Goal: Task Accomplishment & Management: Complete application form

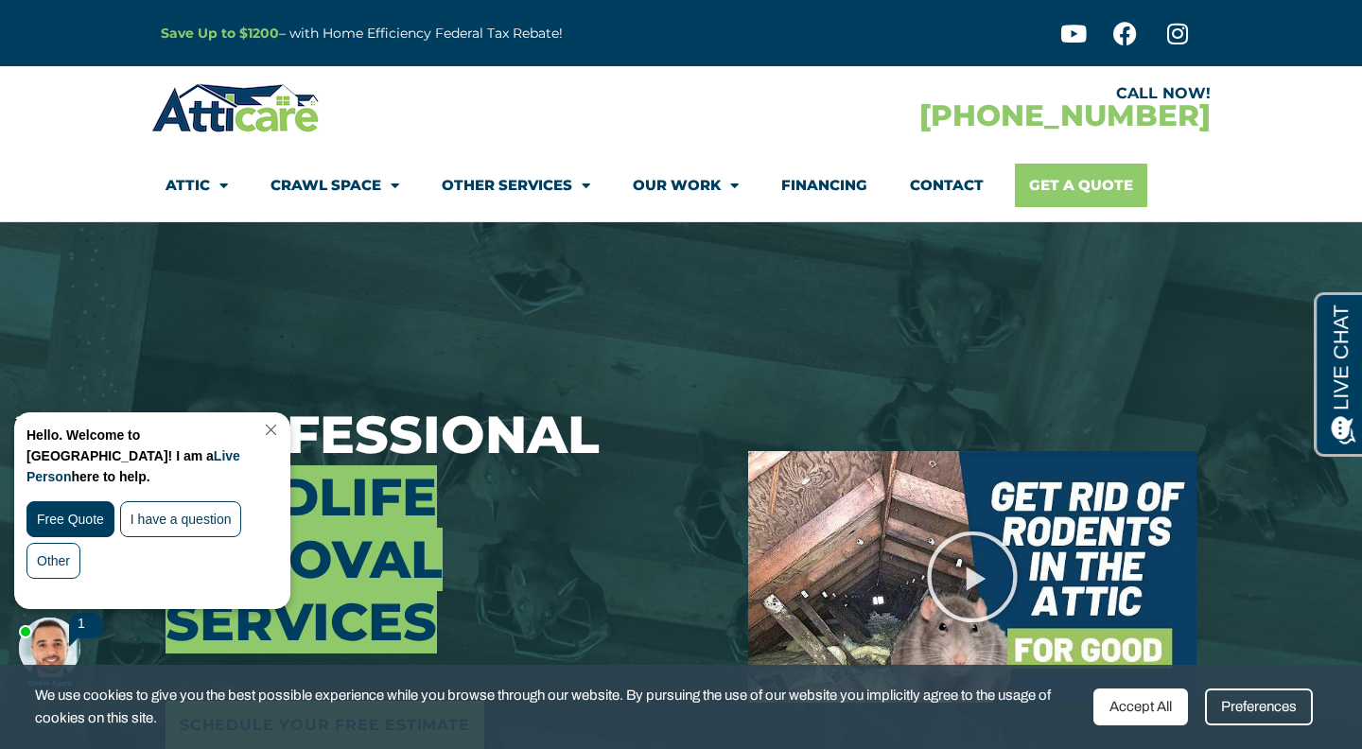
click at [1040, 192] on link "Get A Quote" at bounding box center [1081, 186] width 132 height 44
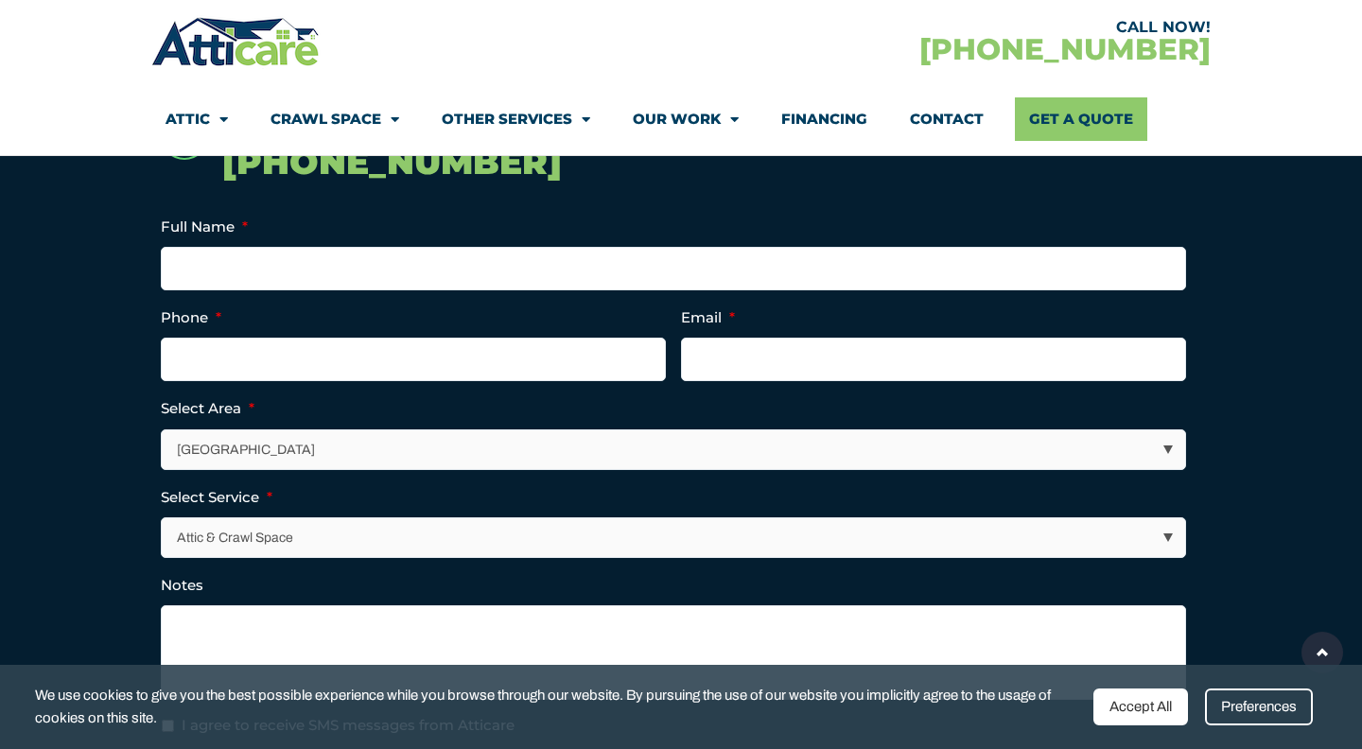
scroll to position [470, 0]
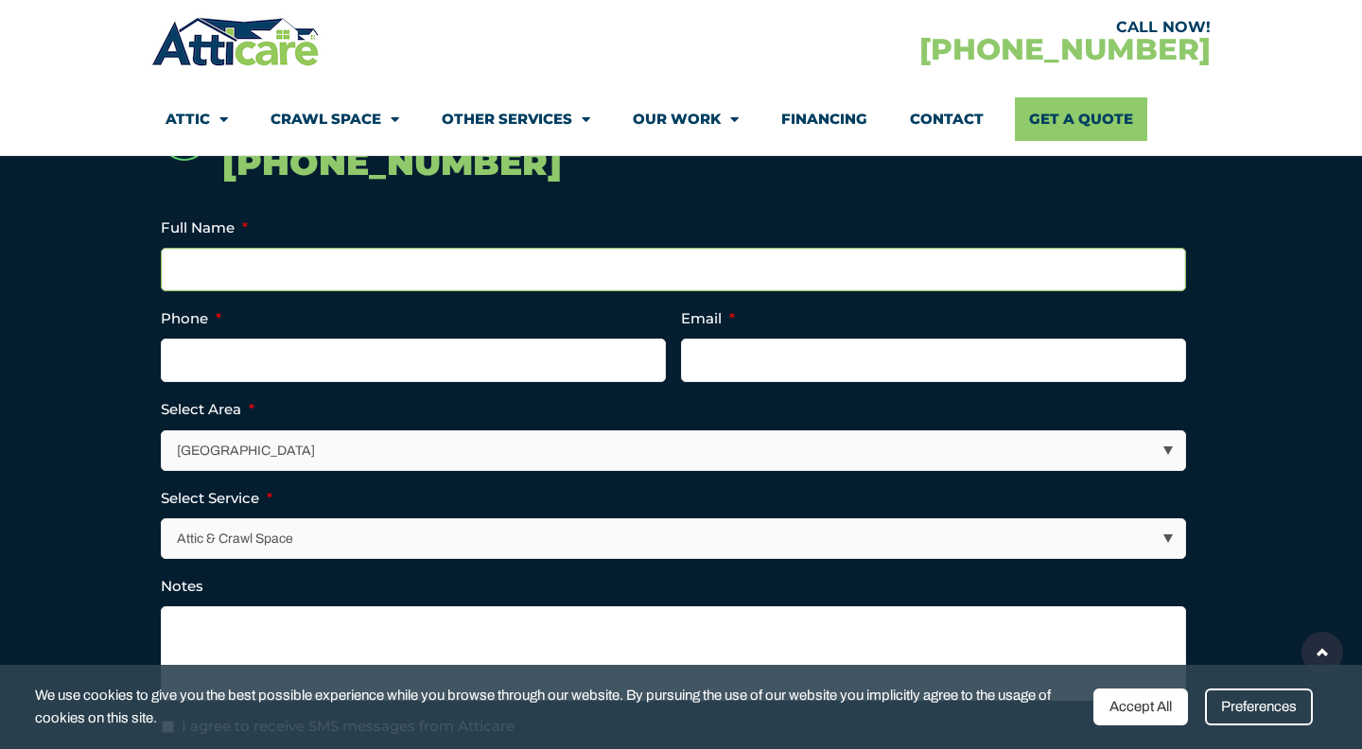
click at [432, 267] on input "Full Name *" at bounding box center [673, 270] width 1025 height 44
type input "P"
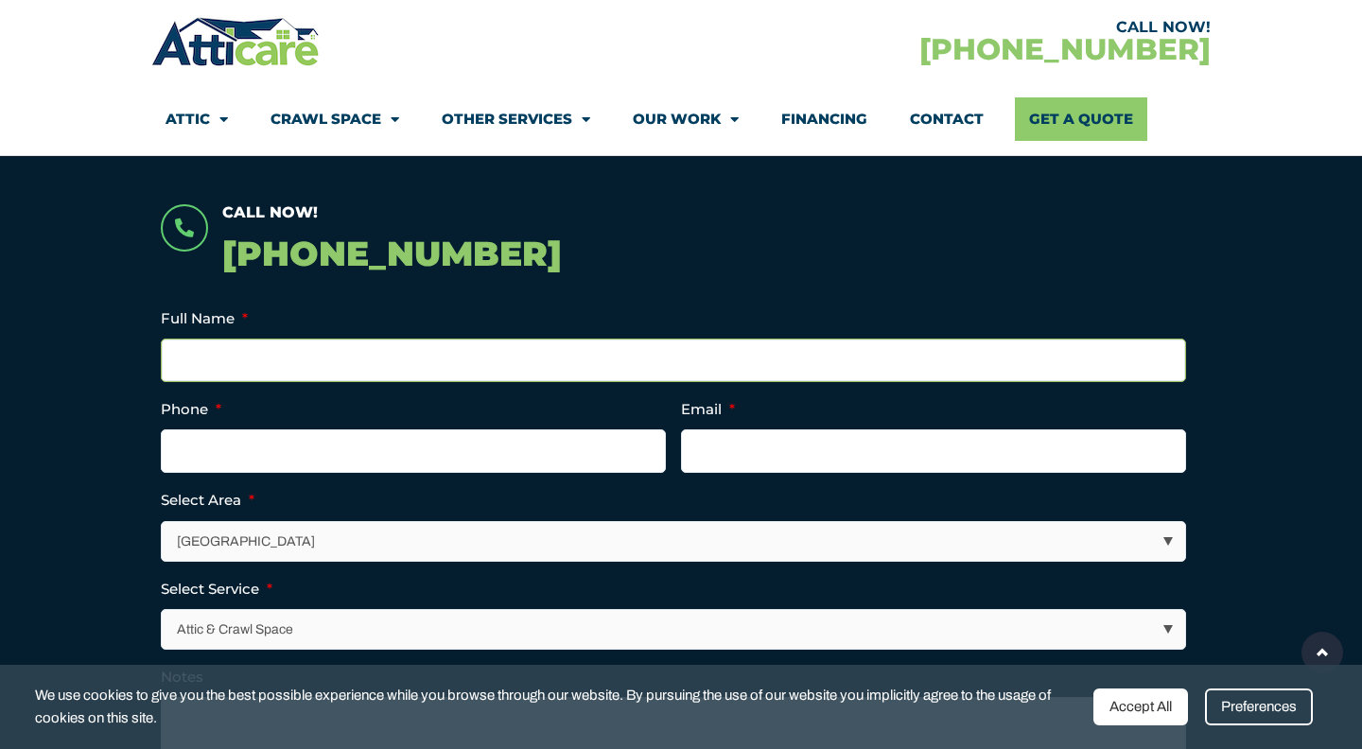
scroll to position [372, 0]
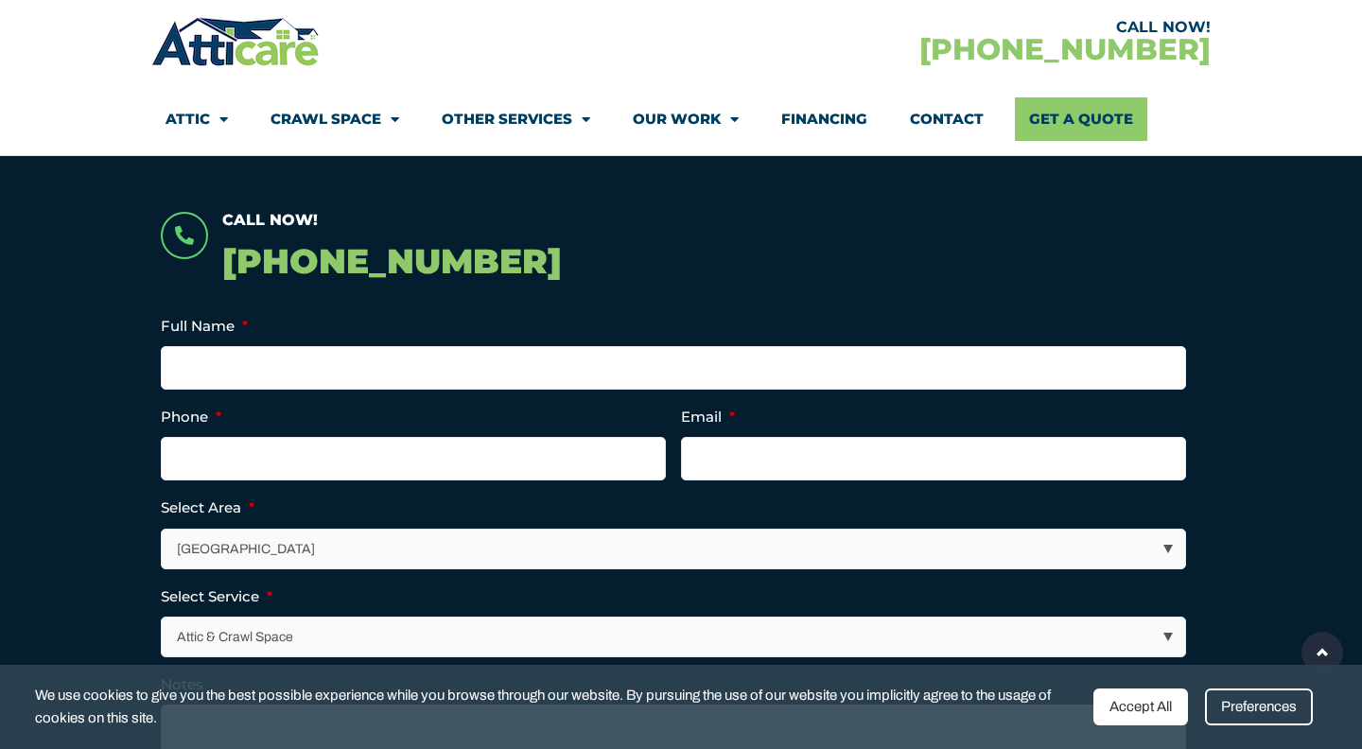
click at [442, 261] on p "[PHONE_NUMBER]" at bounding box center [711, 262] width 979 height 56
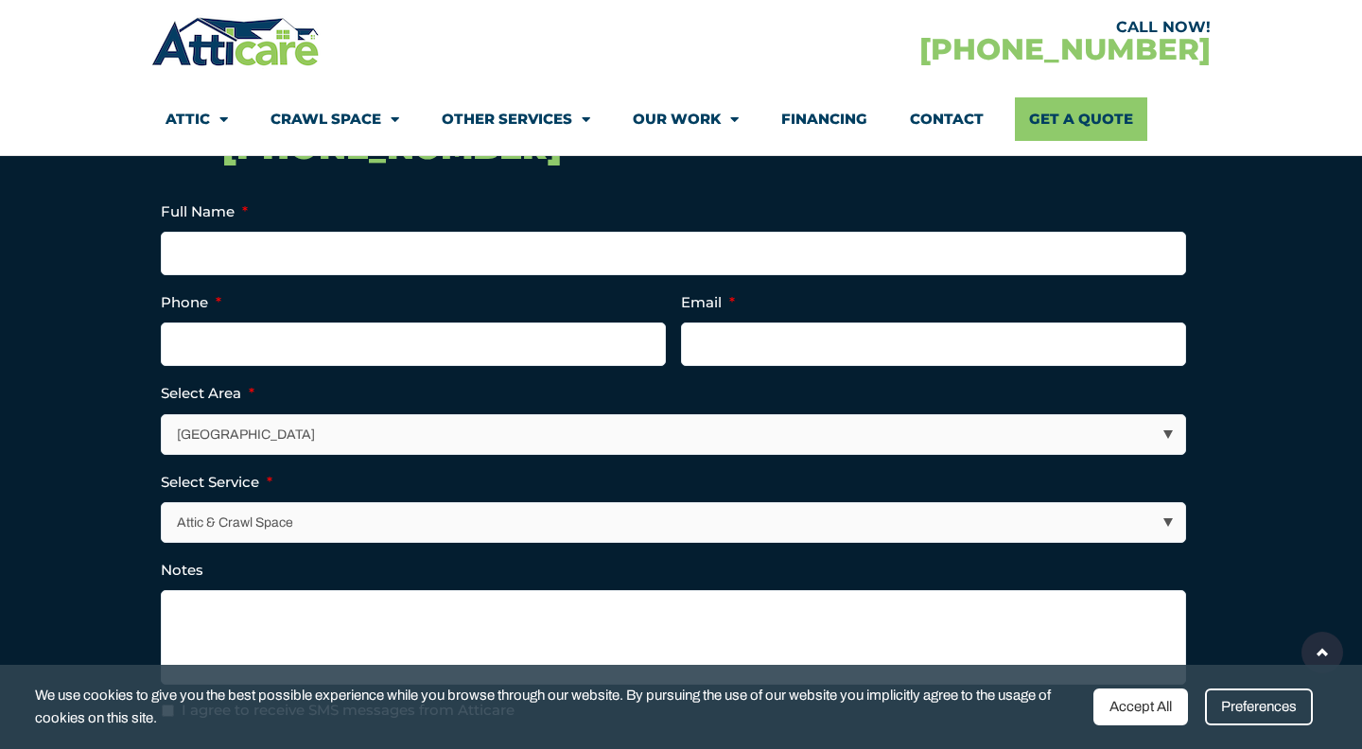
scroll to position [472, 0]
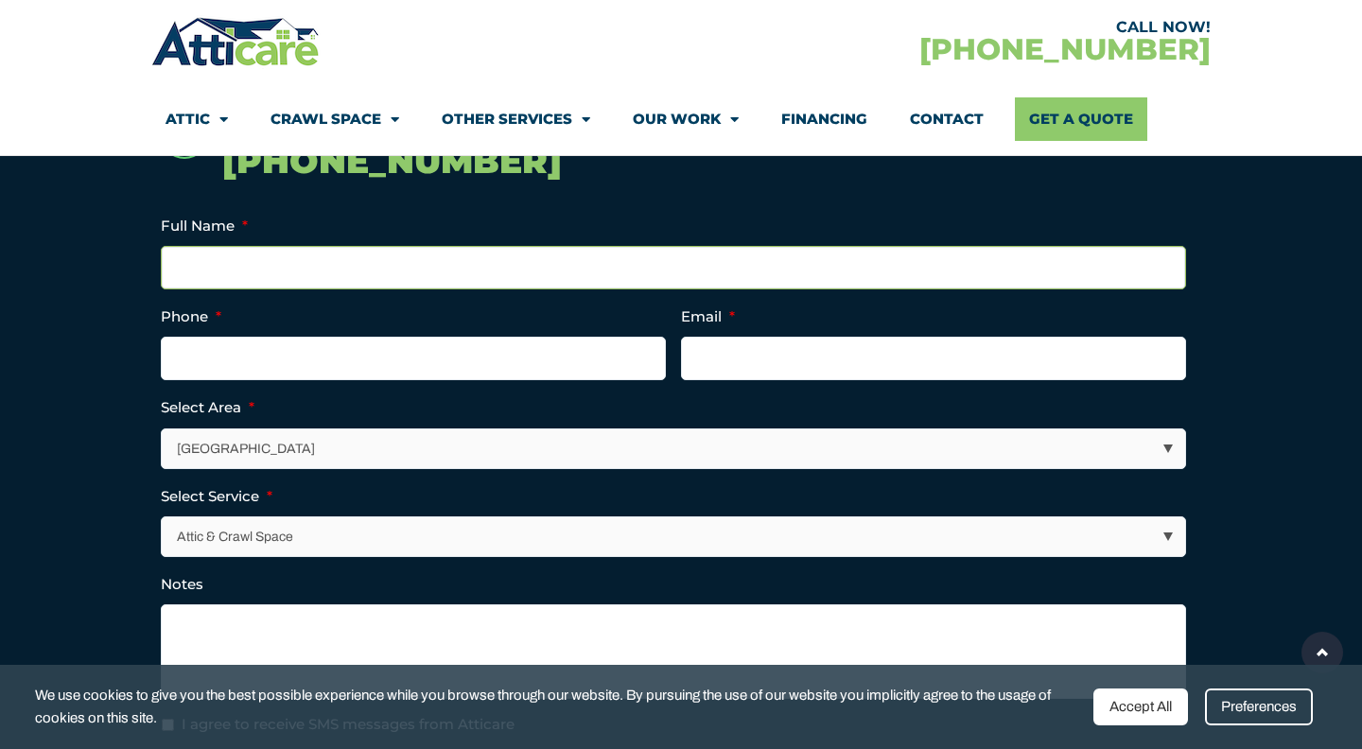
click at [525, 268] on input "Full Name *" at bounding box center [673, 268] width 1025 height 44
type input "Pavas Navaney"
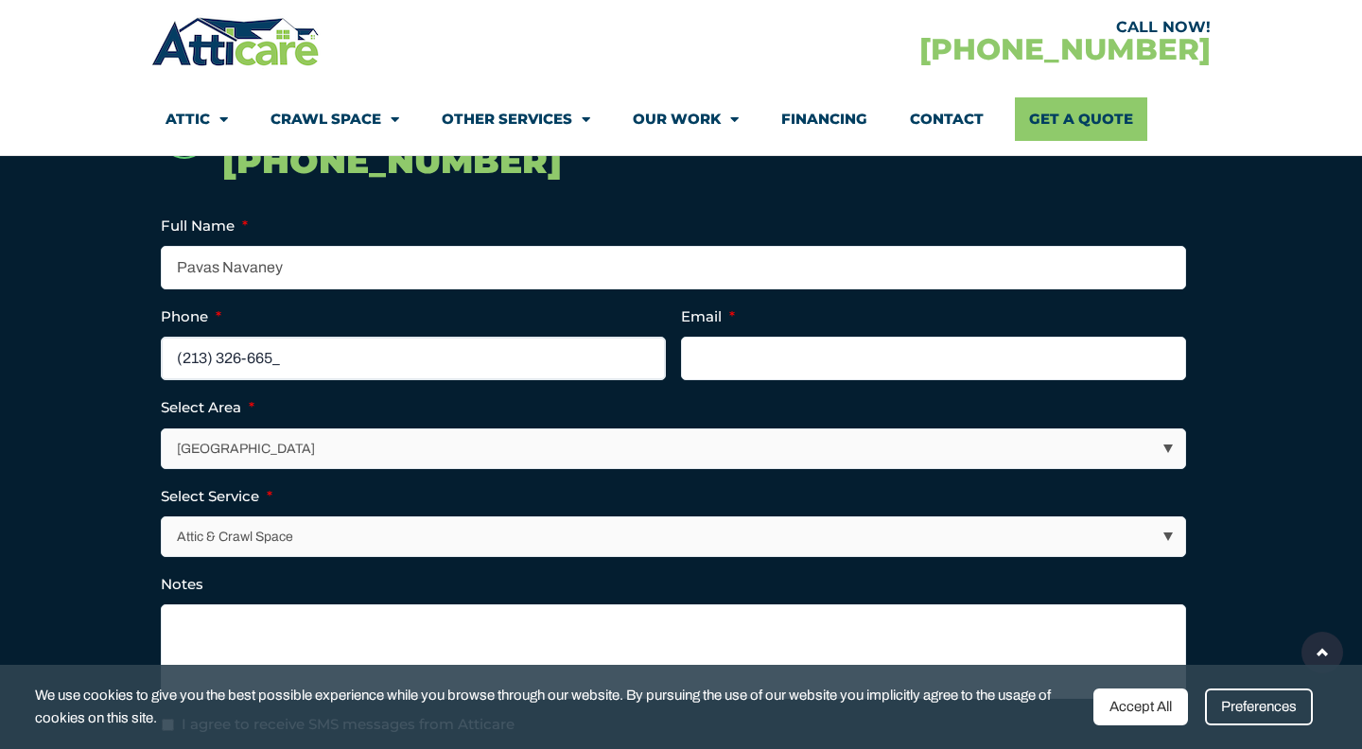
type input "(213) 326-6657"
type input "p"
type input "janvipavas@gmail.com"
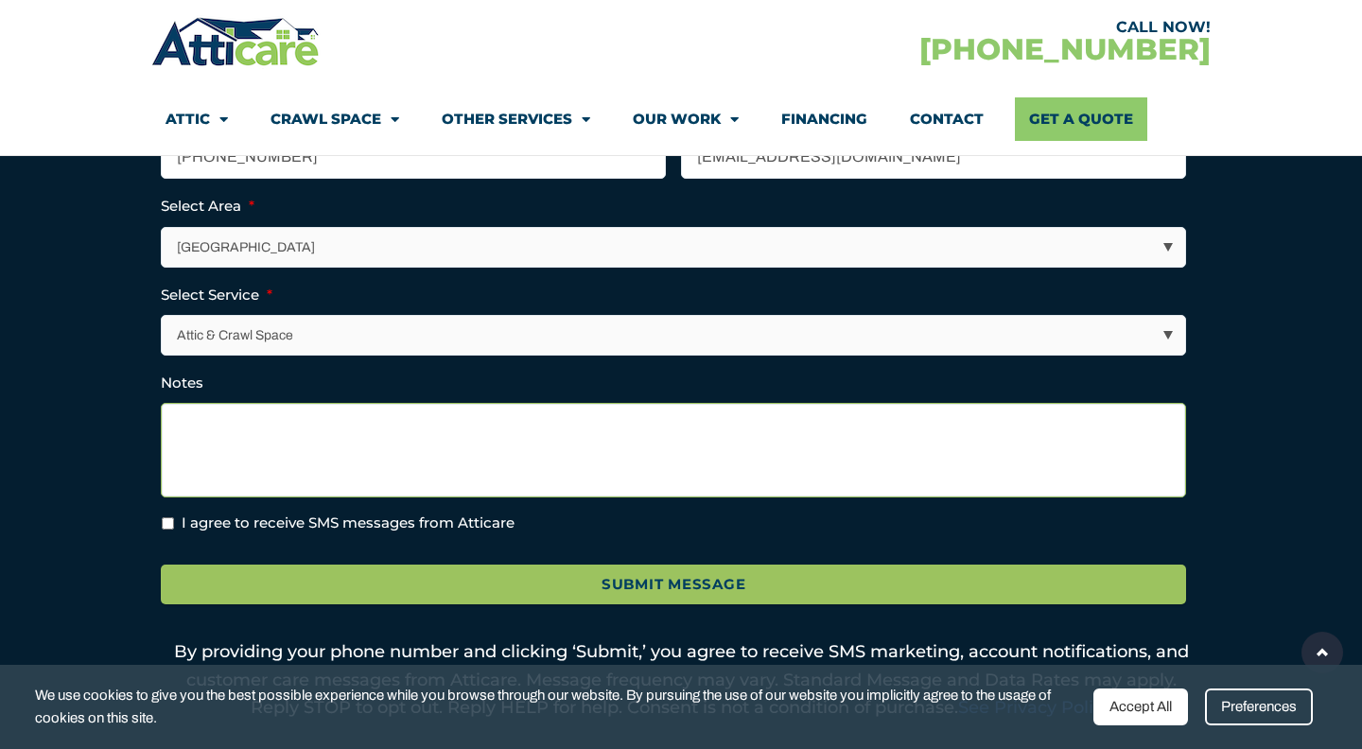
scroll to position [682, 0]
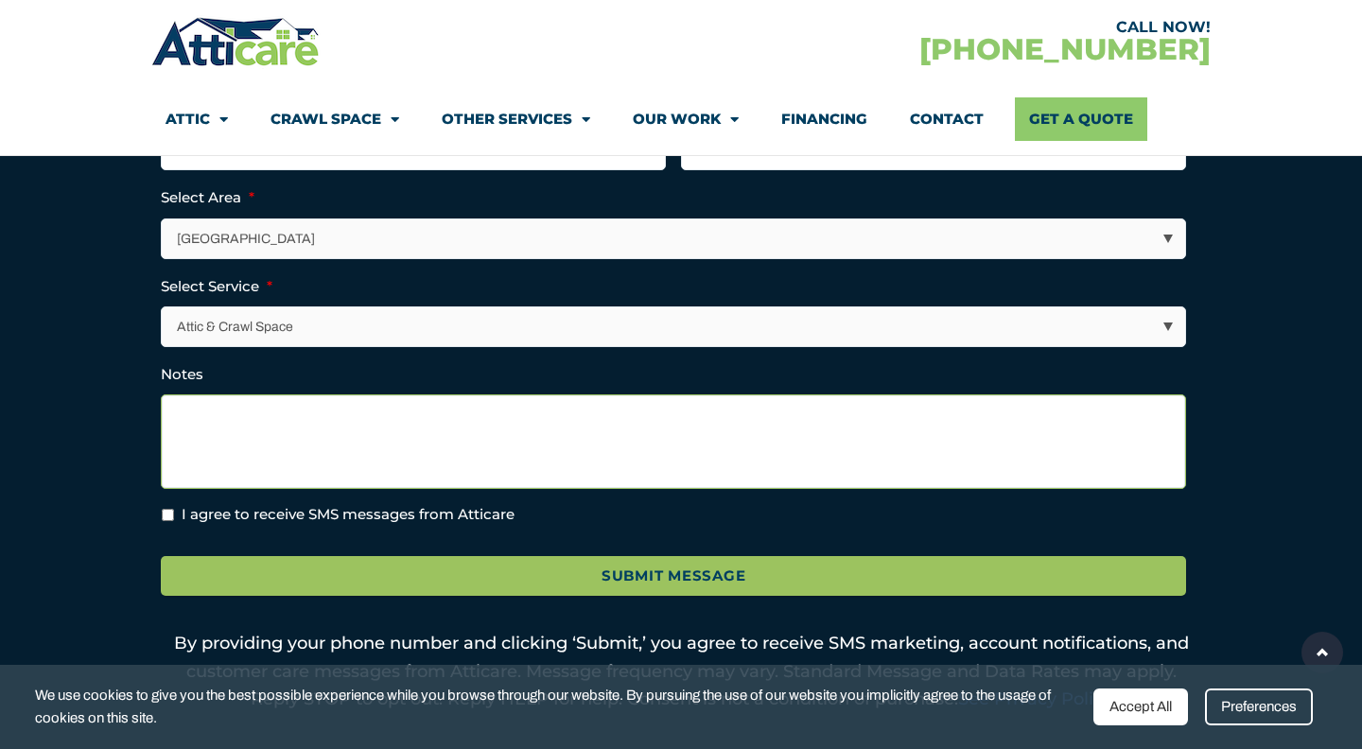
paste textarea "INSULATION REMOVAL"
paste textarea "Rodent Proofing"
paste textarea "Sanitation"
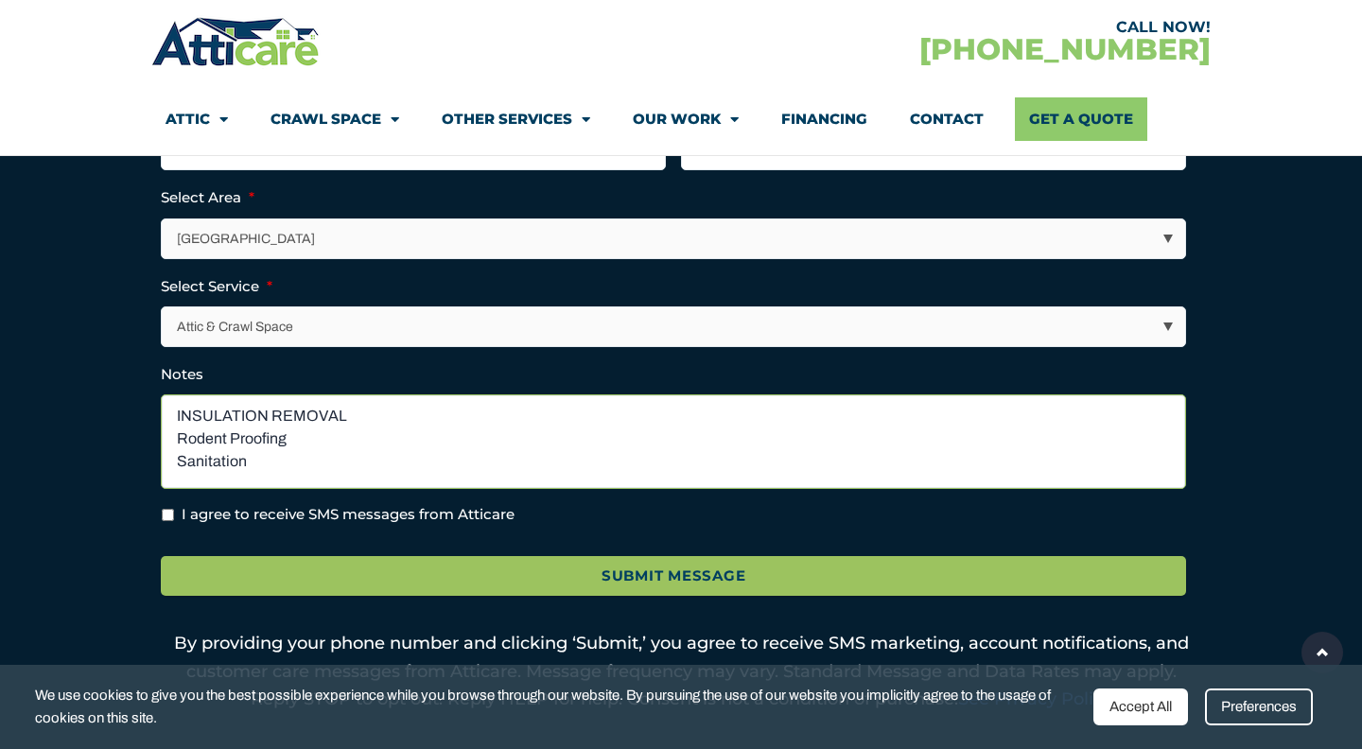
paste textarea "Air Sealing"
paste textarea "Batting insulation"
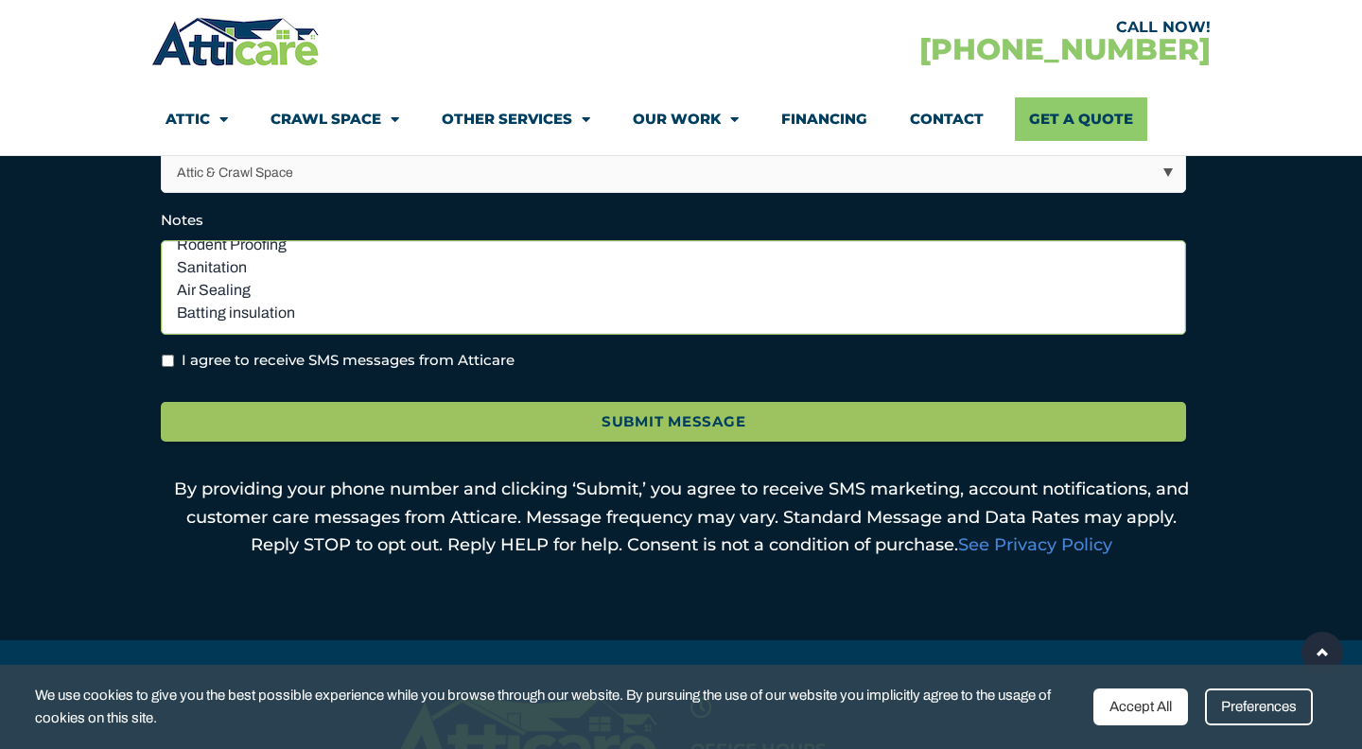
scroll to position [76, 0]
type textarea "INSULATION REMOVAL Rodent Proofing Sanitation Air Sealing Batting insulation Ap…"
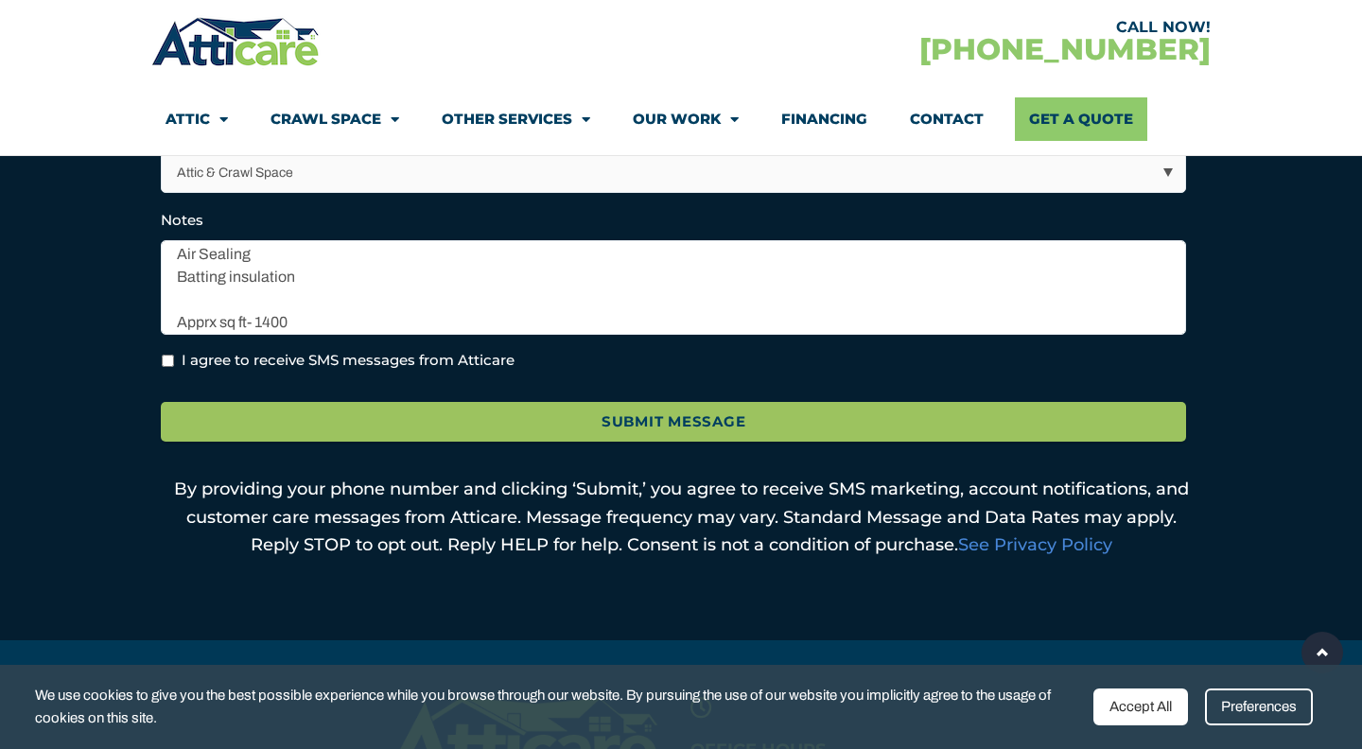
click at [165, 363] on input "I agree to receive SMS messages from Atticare" at bounding box center [168, 361] width 12 height 12
checkbox input "true"
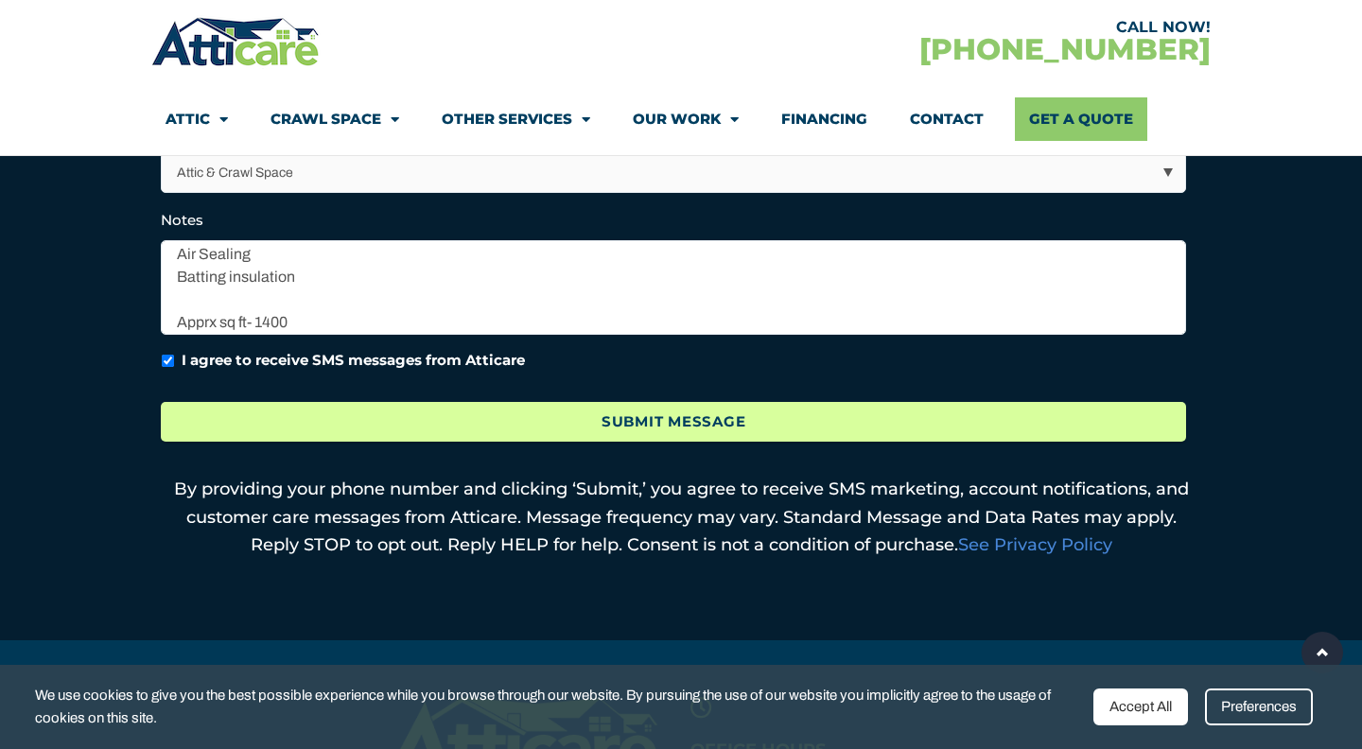
click at [625, 424] on input "Submit Message" at bounding box center [673, 422] width 1025 height 41
